Goal: Task Accomplishment & Management: Manage account settings

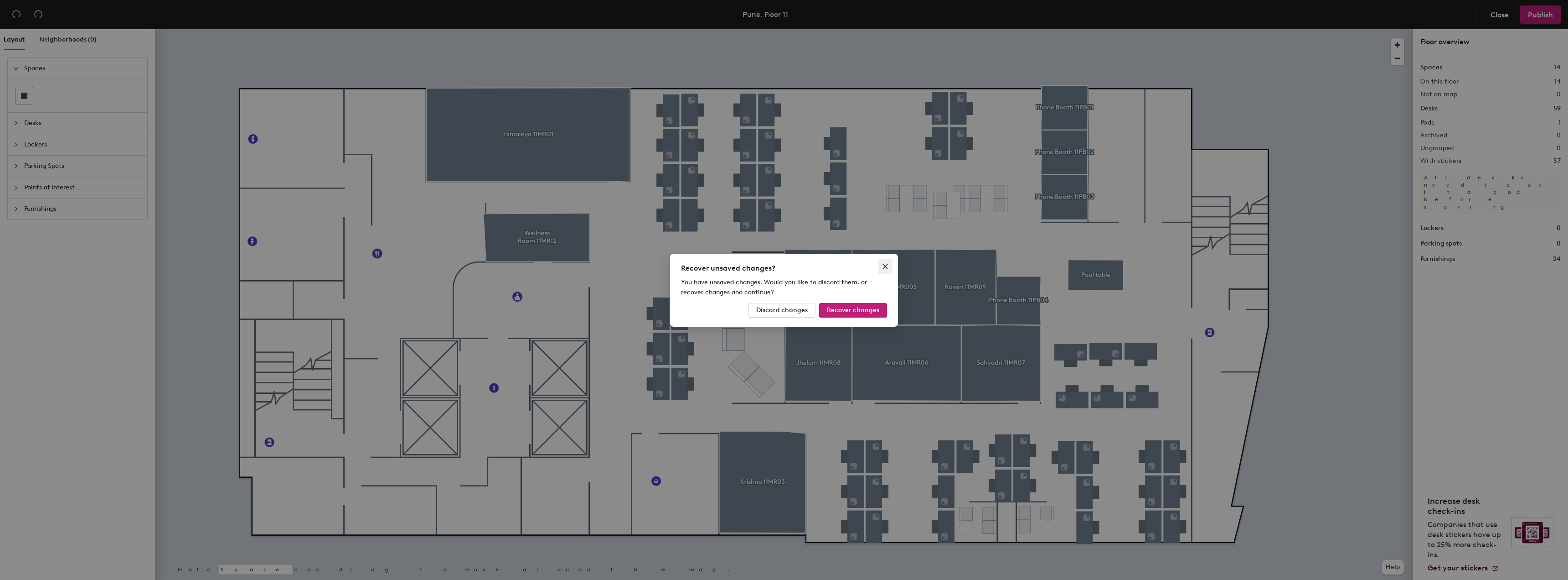
click at [884, 266] on icon "close" at bounding box center [885, 266] width 7 height 7
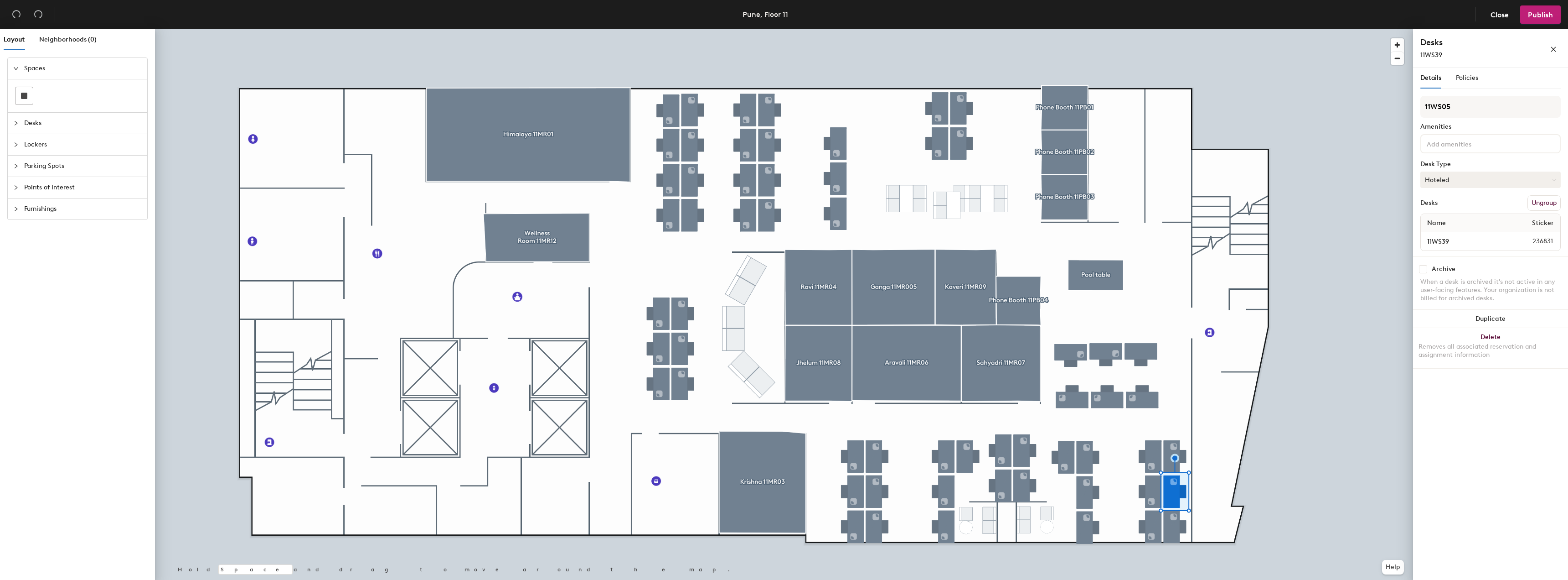
click at [1490, 186] on button "Hoteled" at bounding box center [1491, 179] width 141 height 17
click at [1461, 208] on div "Assigned" at bounding box center [1466, 208] width 91 height 14
click at [1471, 78] on span "Policies" at bounding box center [1467, 77] width 23 height 8
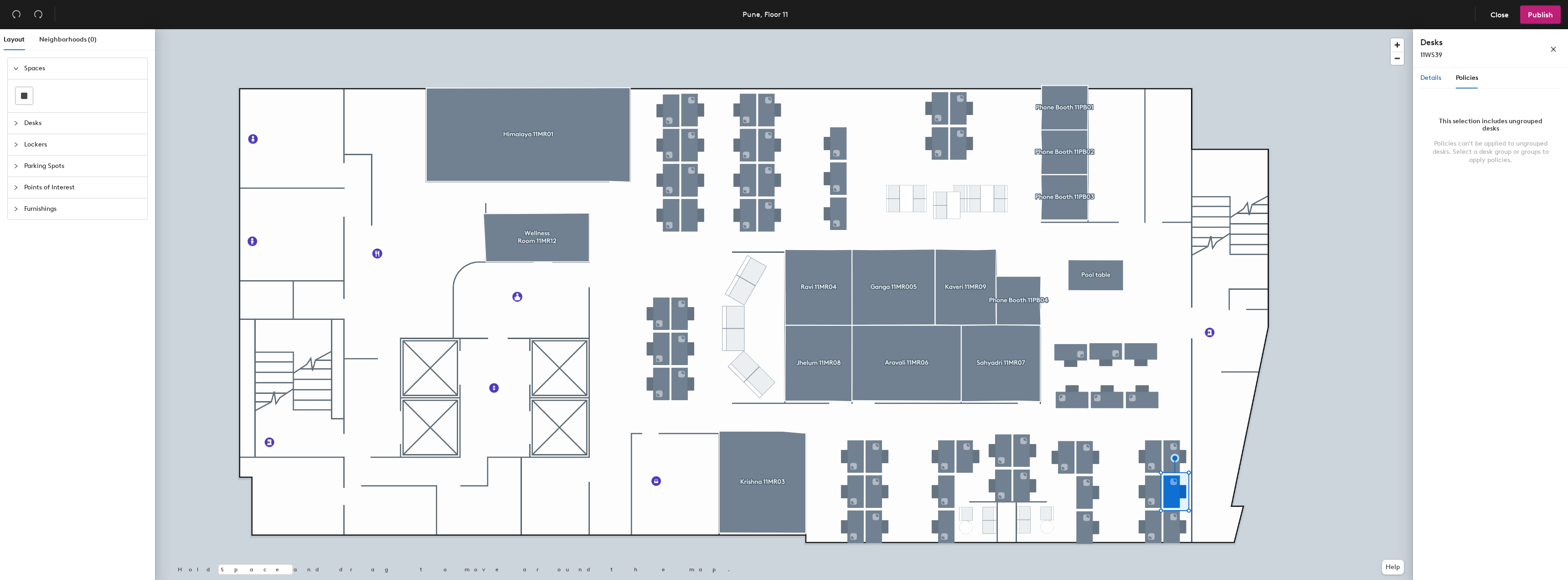
click at [1440, 79] on span "Details" at bounding box center [1431, 77] width 21 height 8
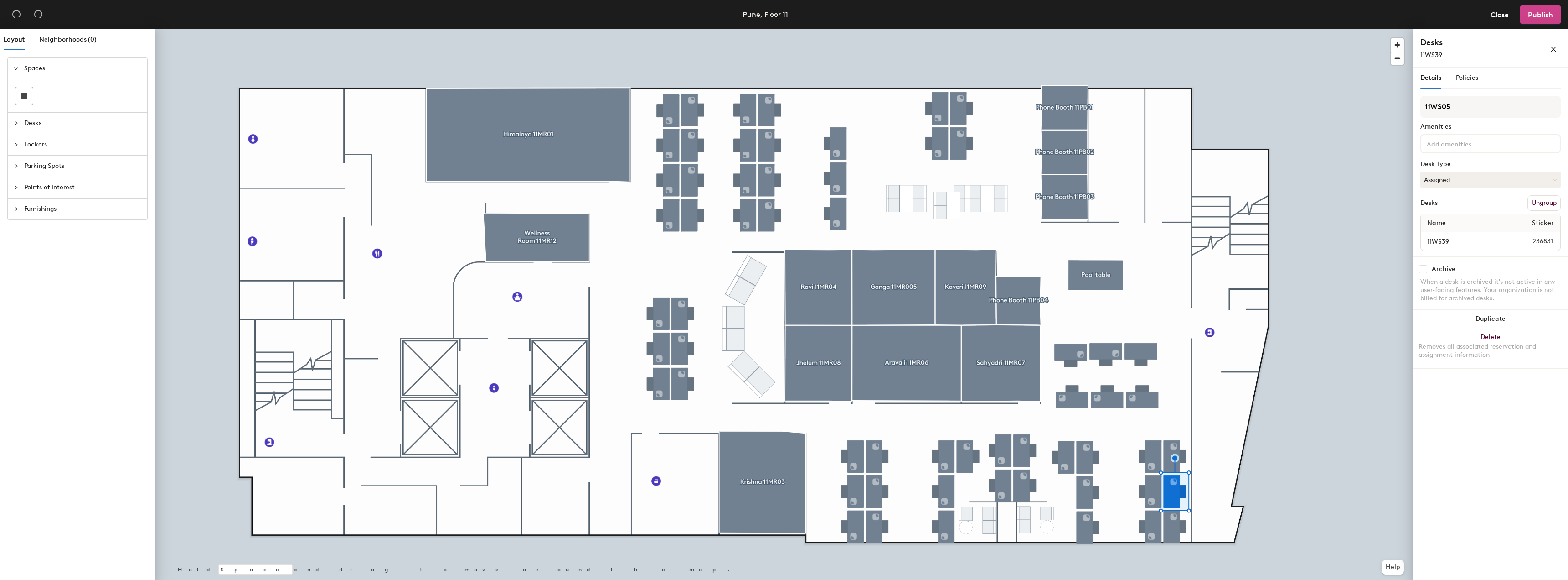
click at [1548, 16] on span "Publish" at bounding box center [1540, 15] width 25 height 9
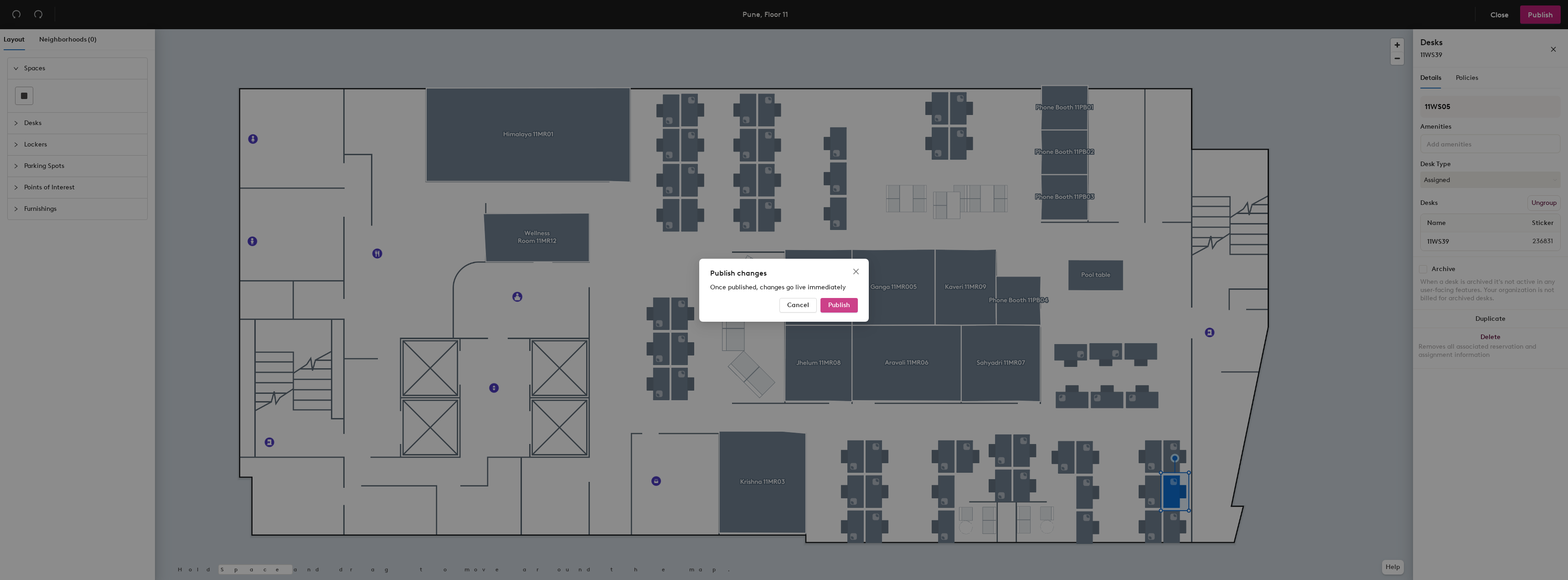
click at [830, 306] on span "Publish" at bounding box center [839, 305] width 22 height 8
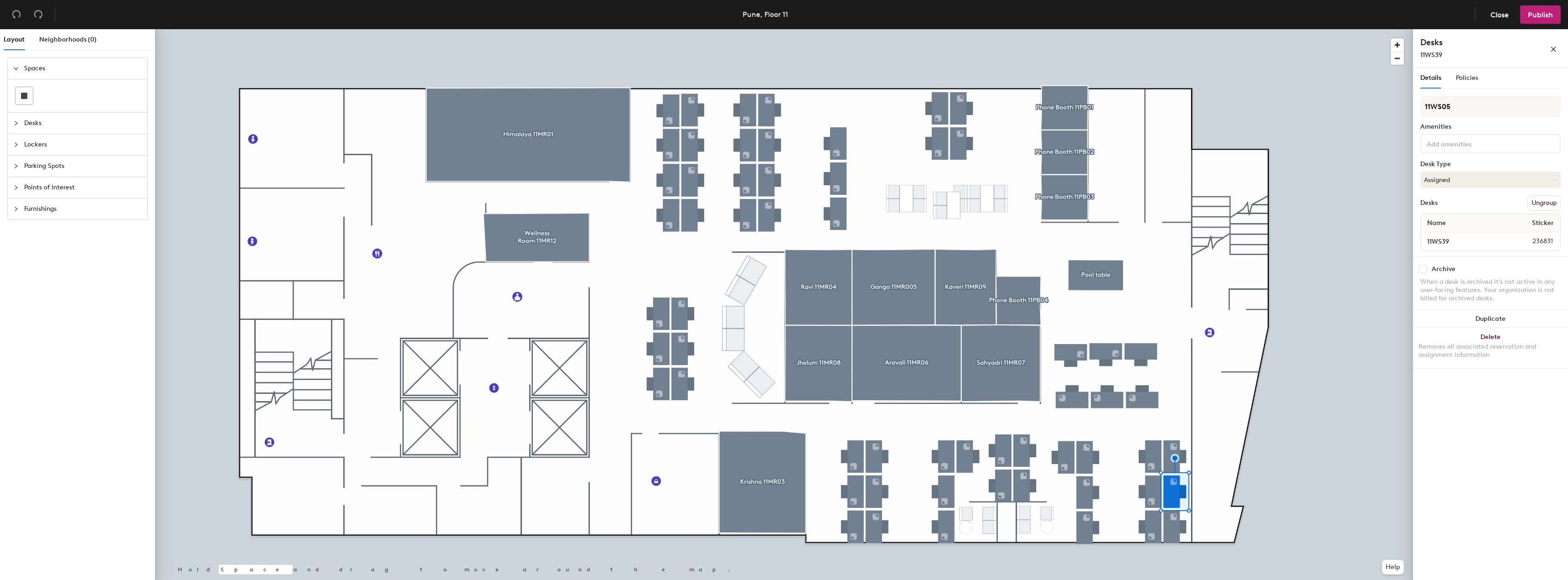
click at [1455, 146] on input at bounding box center [1466, 143] width 82 height 11
click at [1483, 226] on div "Name Sticker" at bounding box center [1490, 223] width 139 height 18
click at [1444, 226] on span "Name" at bounding box center [1437, 223] width 28 height 17
drag, startPoint x: 1427, startPoint y: 229, endPoint x: 15, endPoint y: 124, distance: 1415.9
click at [15, 124] on icon "collapsed" at bounding box center [16, 123] width 6 height 6
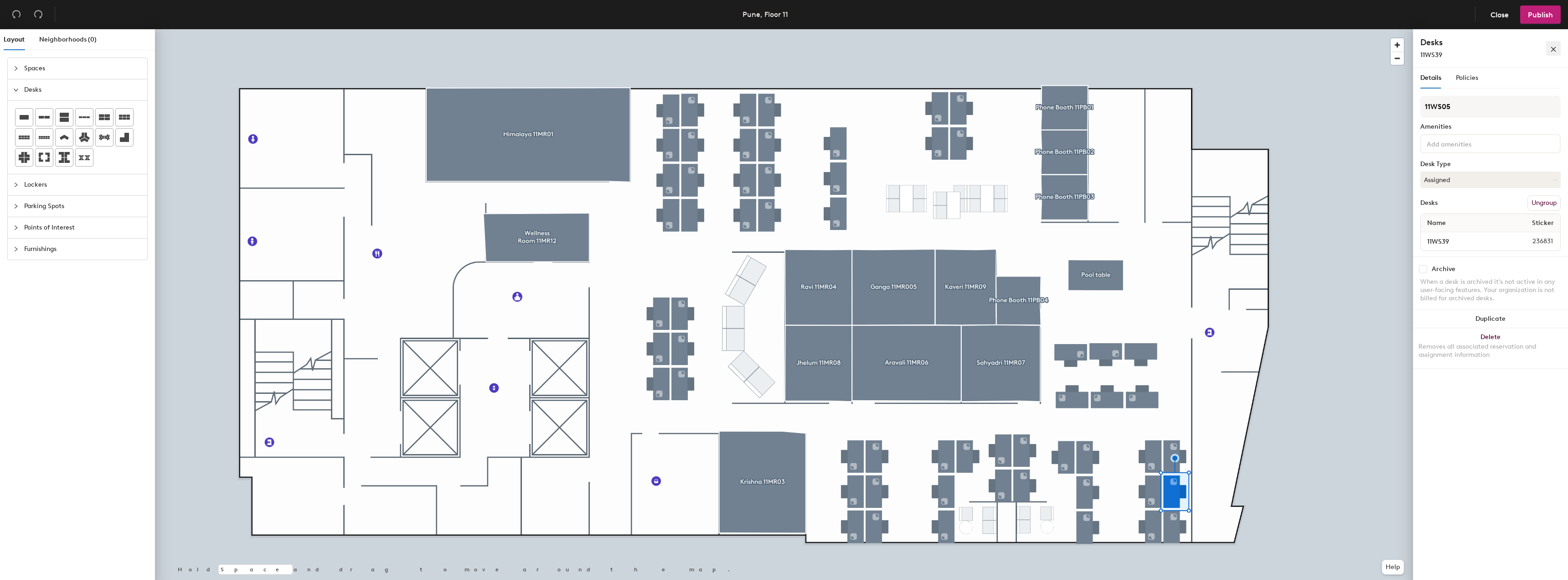
click at [1548, 49] on button "button" at bounding box center [1553, 48] width 15 height 15
